Goal: Task Accomplishment & Management: Use online tool/utility

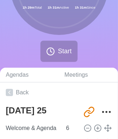
scroll to position [87, 0]
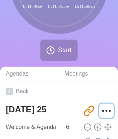
click at [102, 109] on icon "More" at bounding box center [106, 111] width 12 height 12
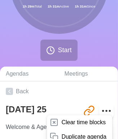
scroll to position [114, 0]
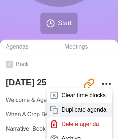
click at [75, 107] on p "Duplicate agenda" at bounding box center [83, 110] width 45 height 9
type textarea "[DATE] 25 copy"
type input "[URL][DOMAIN_NAME]"
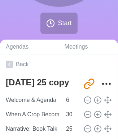
type textarea "[DATE] 25"
type input "[URL][DOMAIN_NAME]"
type textarea "[DATE] 25 copy"
type input "[URL][DOMAIN_NAME]"
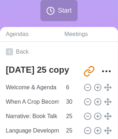
scroll to position [128, 0]
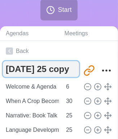
click at [57, 69] on textarea "[DATE] 25 copy" at bounding box center [41, 69] width 76 height 16
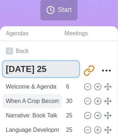
type textarea "[DATE] 25"
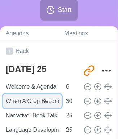
click at [50, 100] on input "When A Crop Becomes King" at bounding box center [32, 101] width 59 height 14
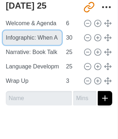
scroll to position [0, 0]
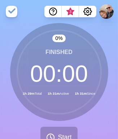
type input "Infographic: When A Crop Becomes King"
click at [113, 127] on div "0 % Finished 00 : 00 1h 29m Total 1h 31m Active 1h 31m Since Start" at bounding box center [59, 88] width 118 height 131
click at [64, 129] on button "Start" at bounding box center [58, 137] width 37 height 21
